Goal: Navigation & Orientation: Find specific page/section

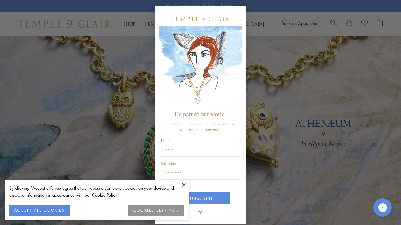
click at [239, 12] on icon "Close dialog" at bounding box center [239, 13] width 3 height 3
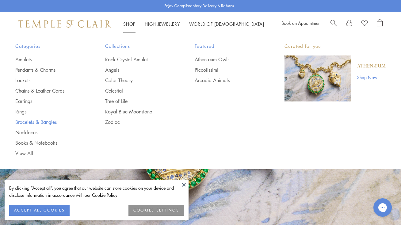
click at [24, 121] on link "Bracelets & Bangles" at bounding box center [47, 122] width 65 height 7
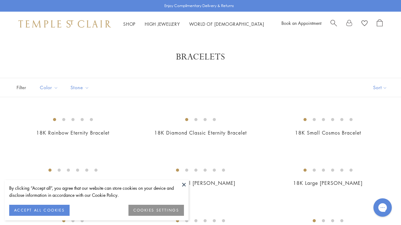
click at [183, 184] on button at bounding box center [183, 184] width 9 height 9
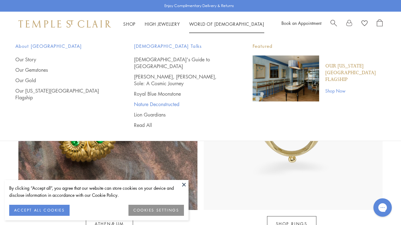
scroll to position [511, 0]
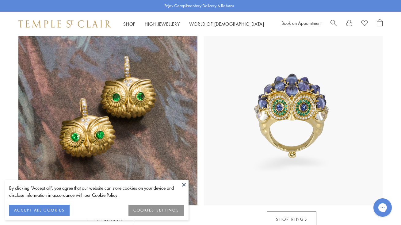
click at [185, 186] on button at bounding box center [183, 184] width 9 height 9
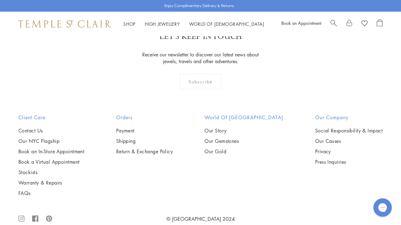
scroll to position [1591, 0]
click at [25, 169] on link "Stockists" at bounding box center [51, 172] width 66 height 7
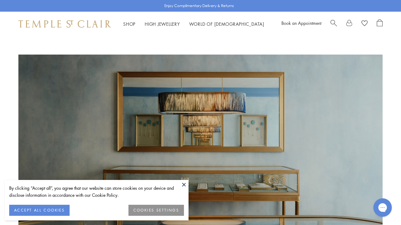
click at [183, 184] on button at bounding box center [183, 184] width 9 height 9
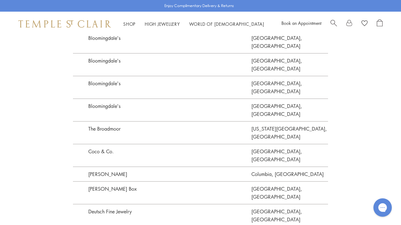
scroll to position [716, 0]
